Goal: Information Seeking & Learning: Learn about a topic

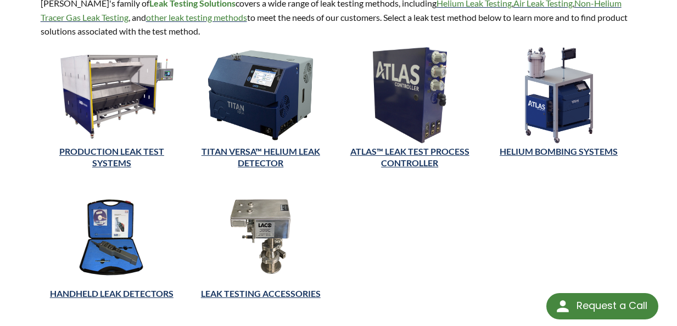
scroll to position [312, 0]
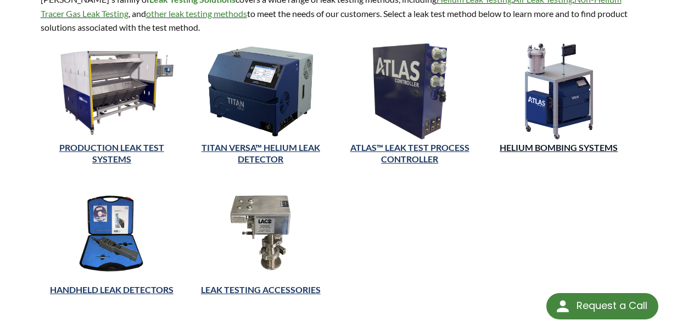
click at [558, 142] on link "Helium Bombing Systems" at bounding box center [558, 147] width 118 height 10
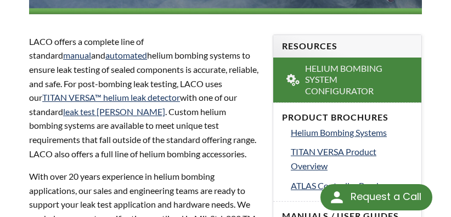
scroll to position [335, 0]
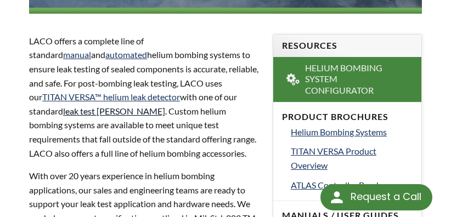
click at [165, 106] on link "leak test [PERSON_NAME]" at bounding box center [114, 111] width 102 height 10
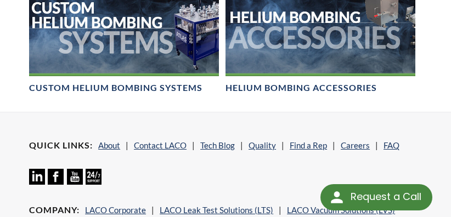
scroll to position [1069, 0]
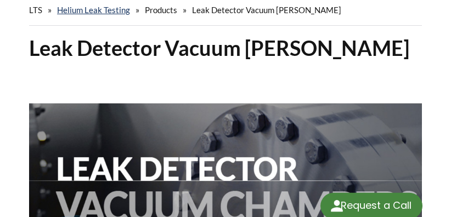
select select "Widget Language Translate"
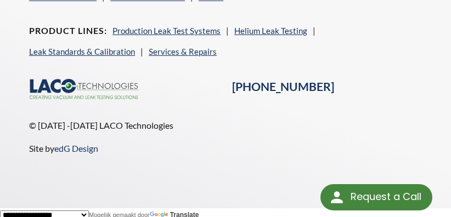
scroll to position [1860, 0]
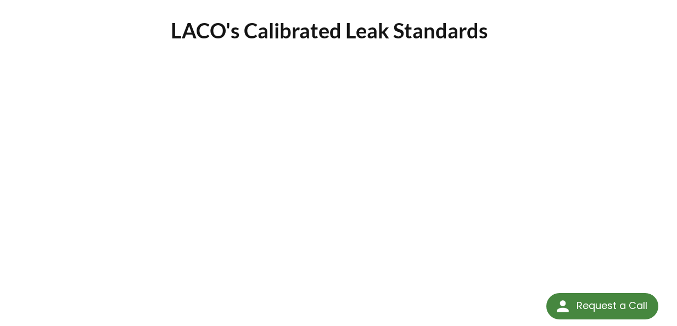
scroll to position [106, 0]
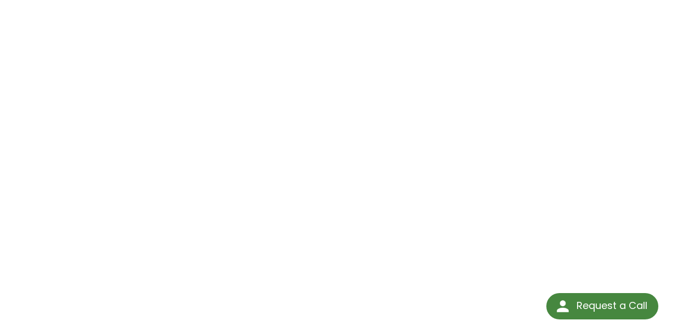
scroll to position [207, 0]
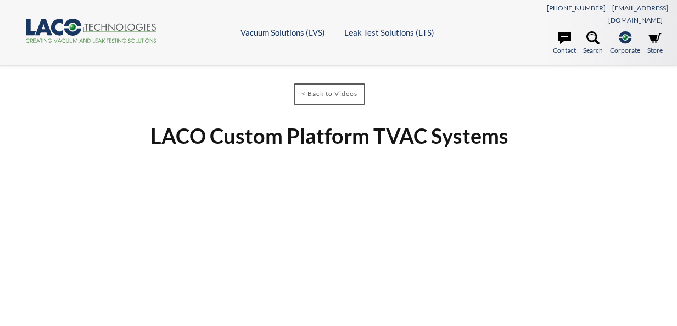
select select "Widget Language Translate"
